Goal: Transaction & Acquisition: Purchase product/service

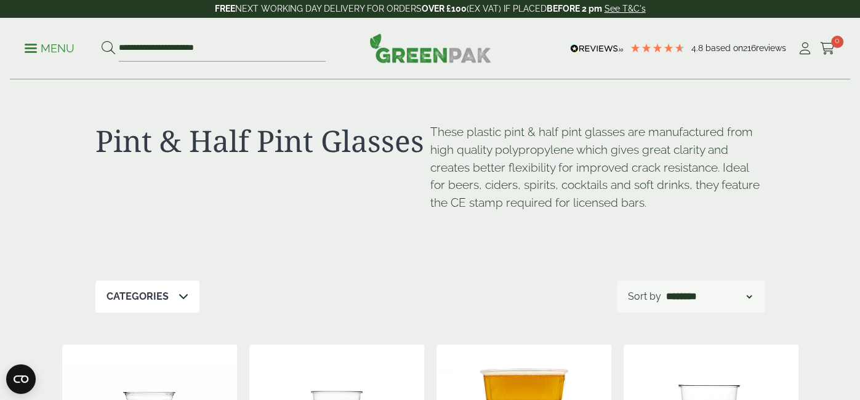
click at [799, 59] on div "**********" at bounding box center [430, 49] width 841 height 62
click at [801, 51] on icon at bounding box center [805, 49] width 15 height 12
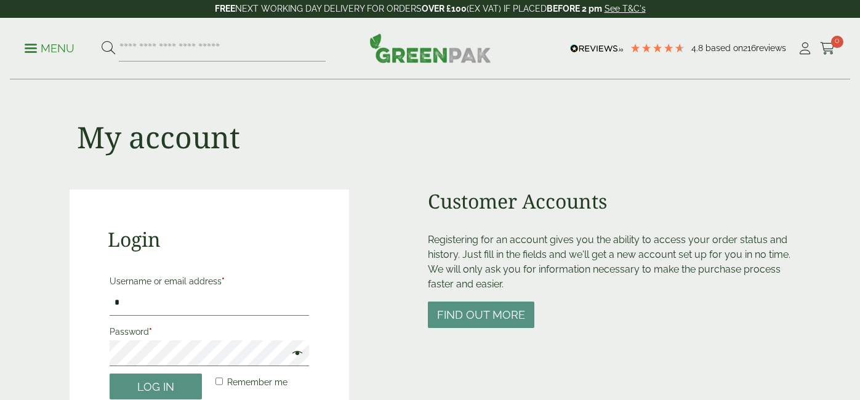
type input "**********"
click at [110, 374] on button "Log in" at bounding box center [156, 387] width 92 height 26
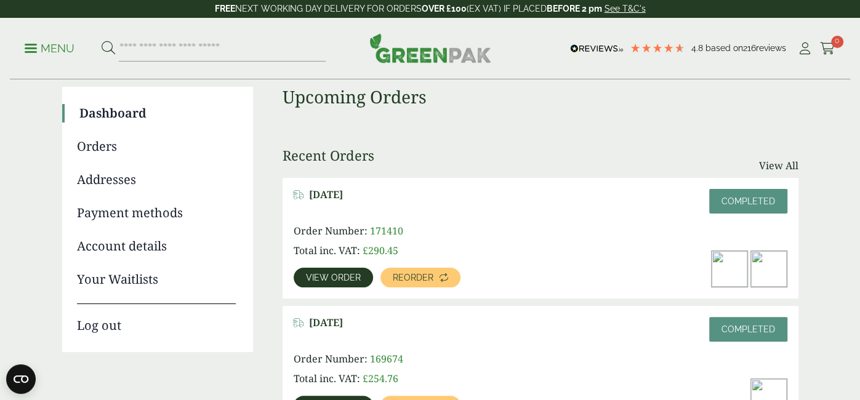
scroll to position [93, 0]
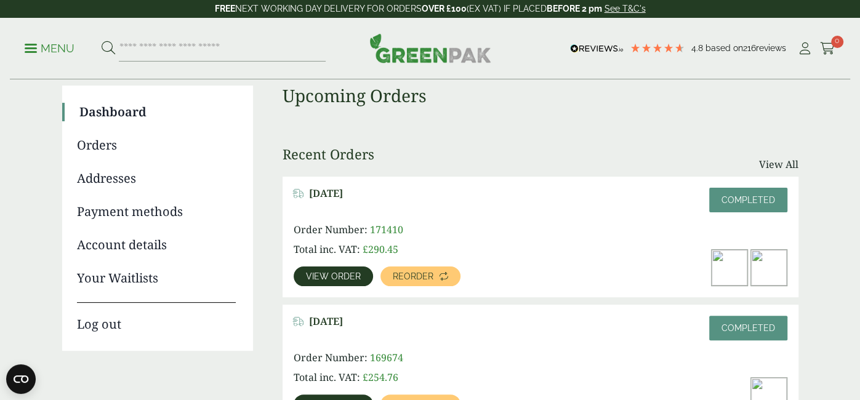
click at [312, 272] on span "View order" at bounding box center [333, 276] width 55 height 9
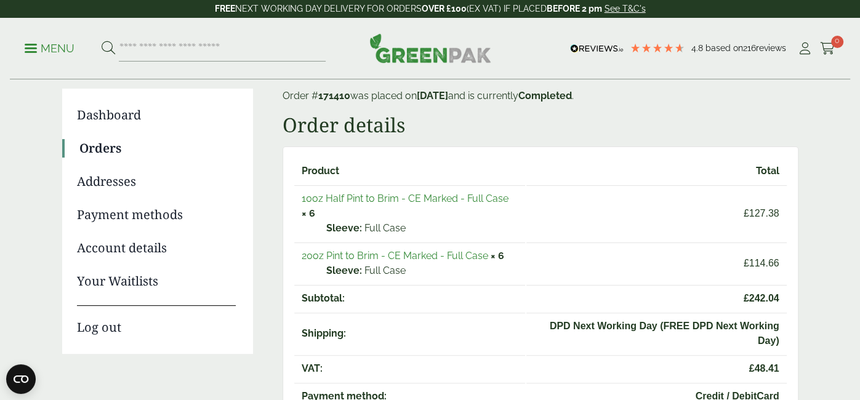
click at [347, 201] on link "10oz Half Pint to Brim - CE Marked - Full Case" at bounding box center [405, 199] width 207 height 12
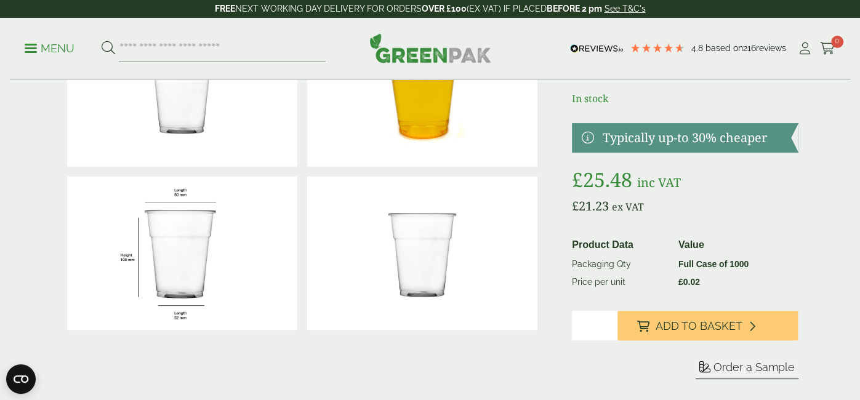
scroll to position [112, 0]
click at [607, 320] on input "*" at bounding box center [594, 325] width 45 height 30
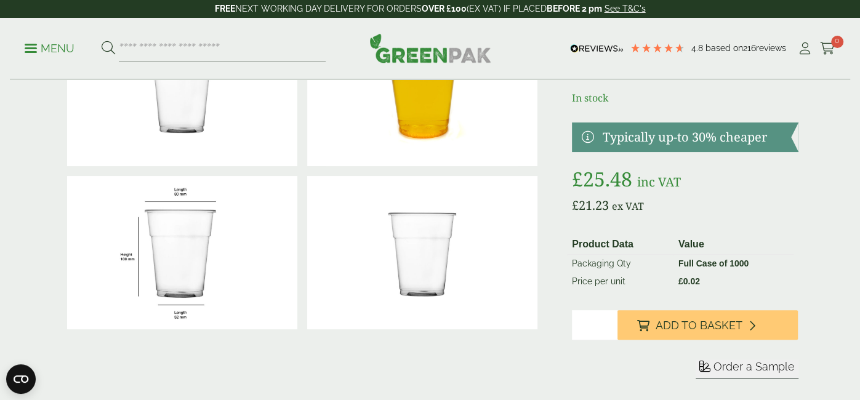
click at [607, 320] on input "*" at bounding box center [594, 325] width 45 height 30
type input "*"
click at [607, 320] on input "*" at bounding box center [594, 325] width 45 height 30
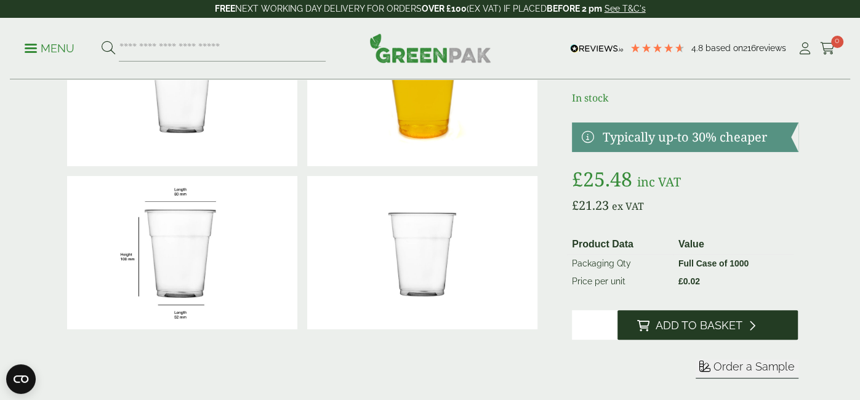
click at [693, 322] on span "Add to Basket" at bounding box center [699, 326] width 87 height 14
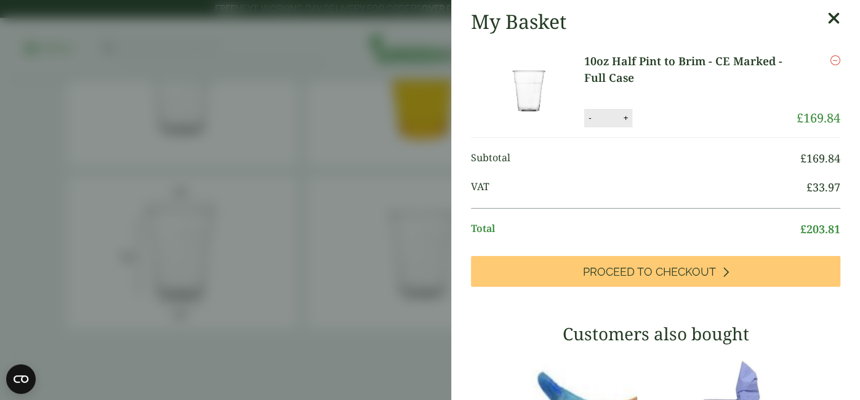
click at [344, 105] on aside "My Basket 10oz Half Pint to Brim - CE Marked - Full Case 10oz Half Pint to Brim…" at bounding box center [430, 200] width 860 height 400
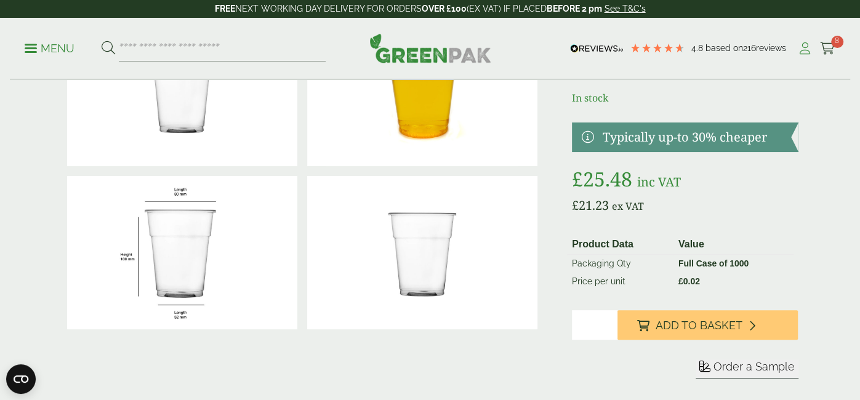
click at [808, 51] on icon at bounding box center [805, 49] width 15 height 12
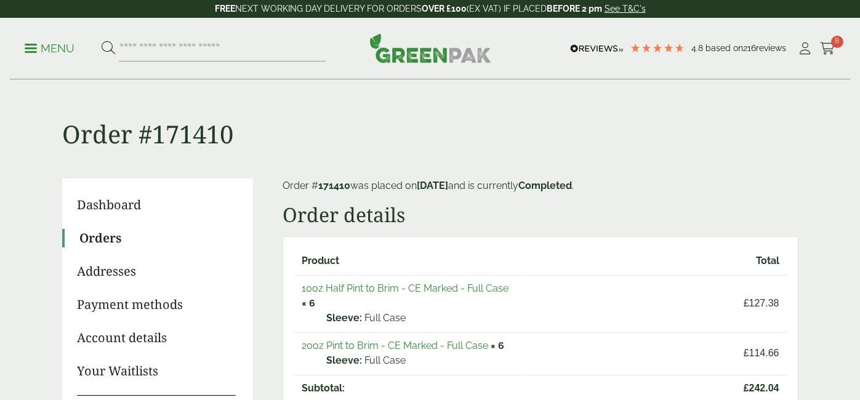
click at [479, 340] on link "20oz Pint to Brim - CE Marked - Full Case" at bounding box center [395, 346] width 187 height 12
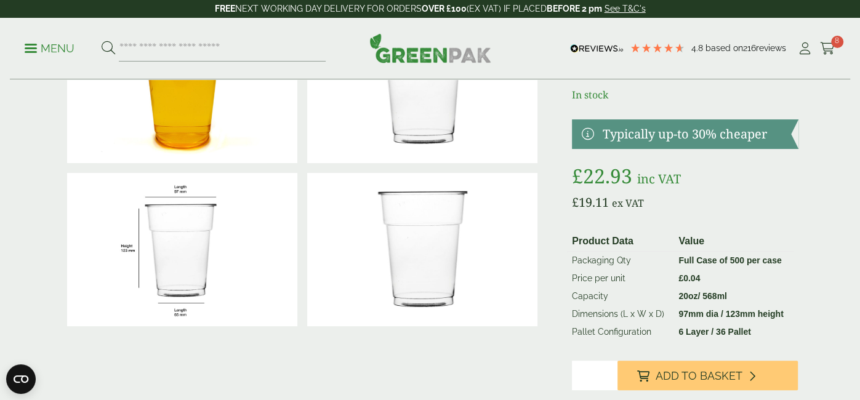
type input "*"
click at [608, 370] on input "*" at bounding box center [594, 376] width 45 height 30
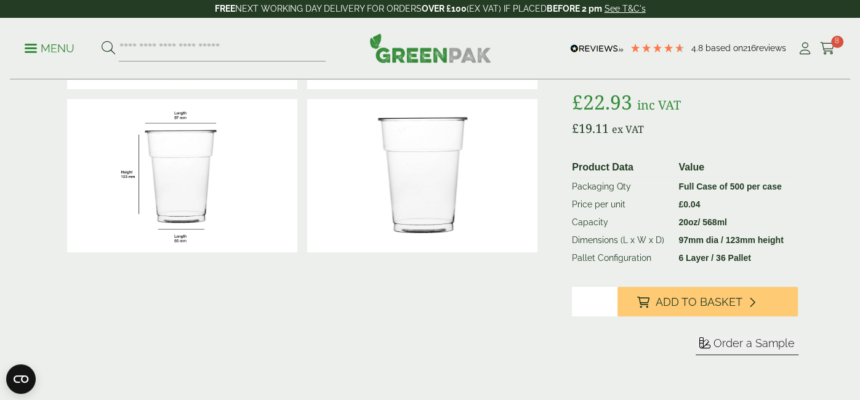
scroll to position [203, 0]
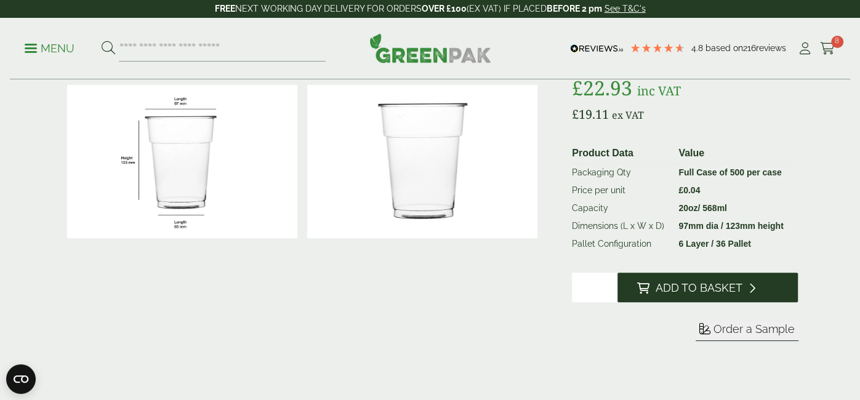
click at [716, 281] on span "Add to Basket" at bounding box center [699, 288] width 87 height 14
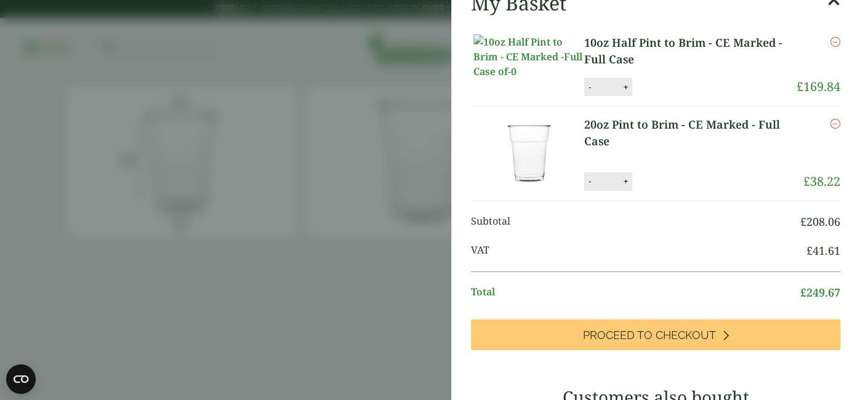
scroll to position [71, 0]
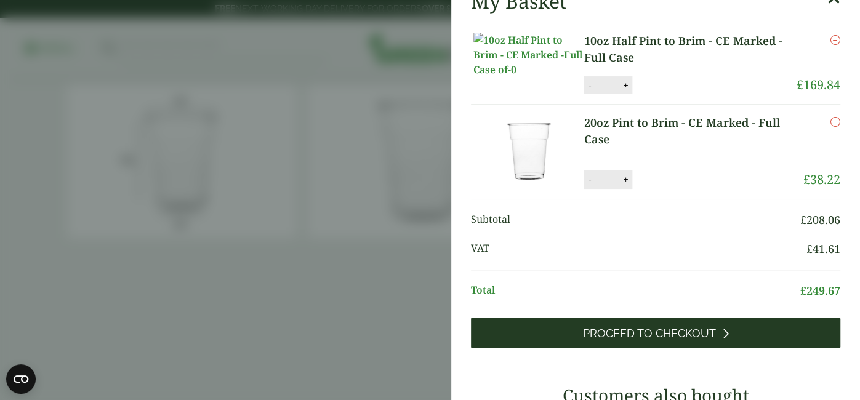
click at [680, 340] on span "Proceed to Checkout" at bounding box center [649, 334] width 133 height 14
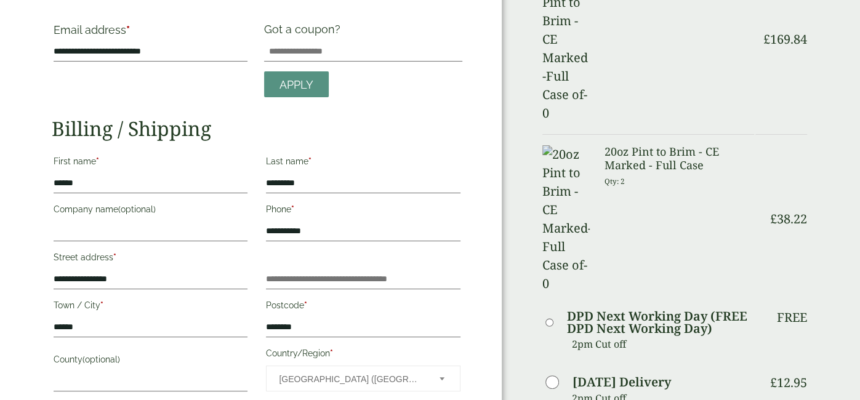
scroll to position [76, 0]
type textarea "**********"
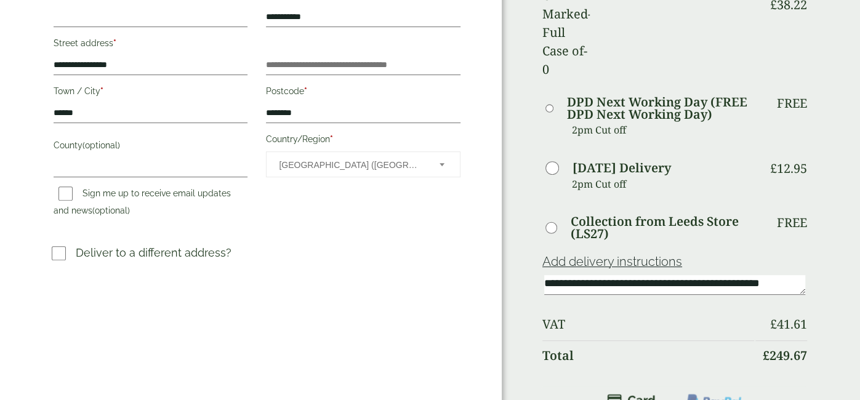
scroll to position [291, 0]
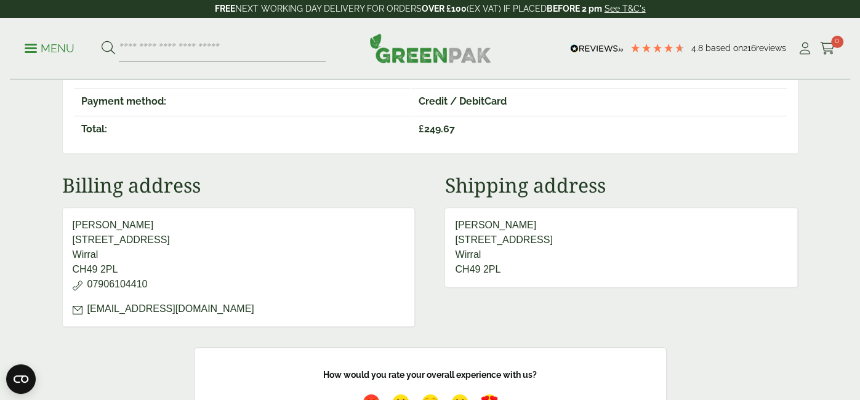
scroll to position [416, 0]
